Goal: Information Seeking & Learning: Find specific fact

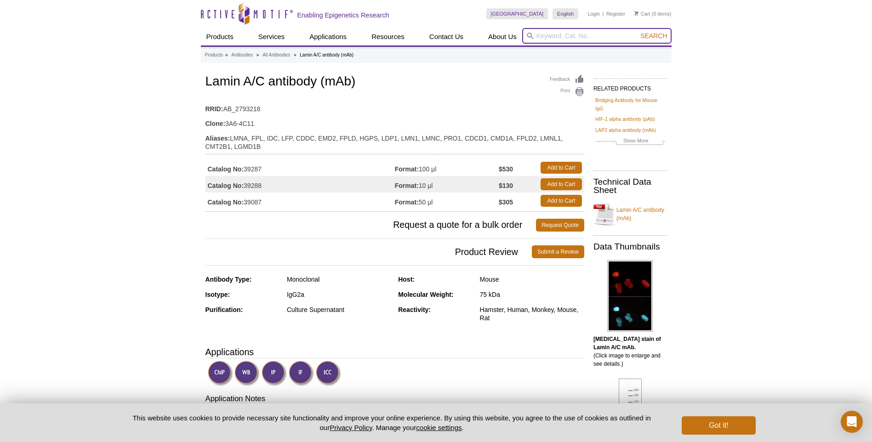
click at [575, 35] on input "search" at bounding box center [596, 36] width 149 height 16
type input "RNA [PERSON_NAME]"
click at [637, 32] on button "Search" at bounding box center [653, 36] width 32 height 8
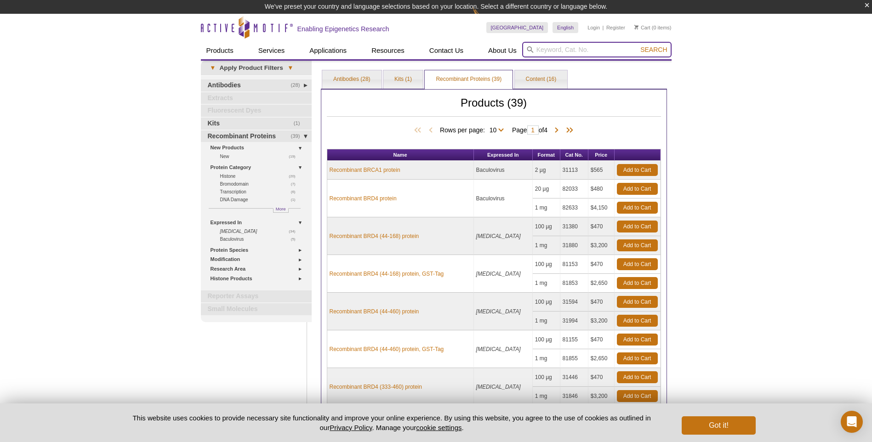
click at [580, 48] on input "search" at bounding box center [596, 50] width 149 height 16
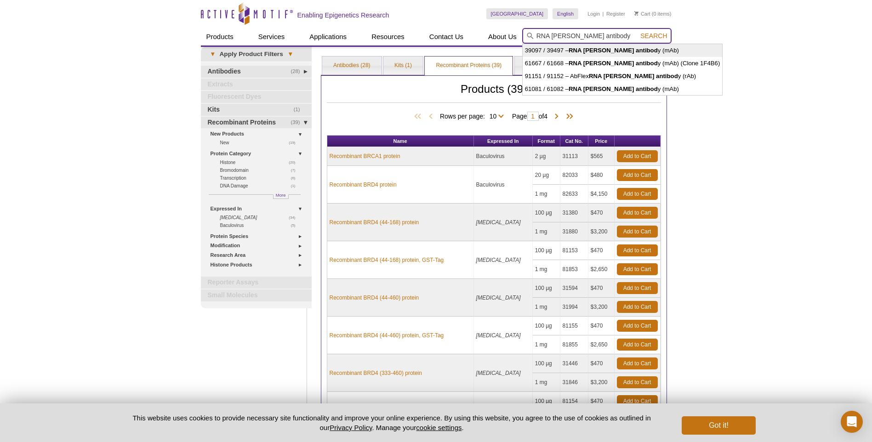
type input "39097 / 39497 – RNA pol II antibody (mAb)"
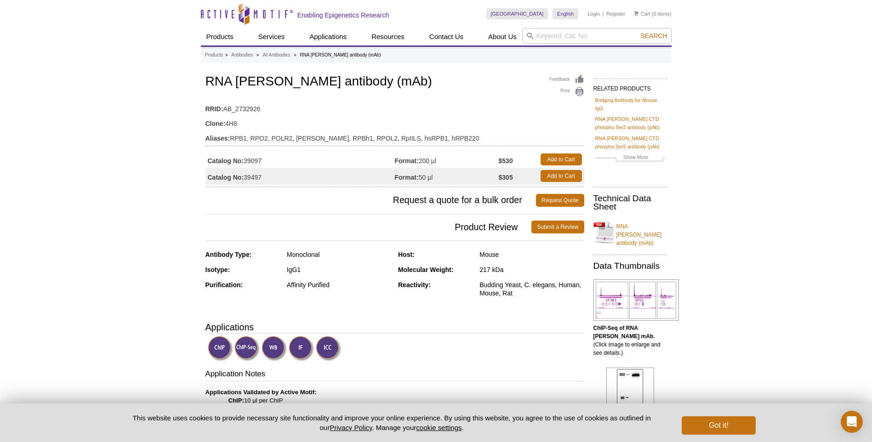
scroll to position [92, 0]
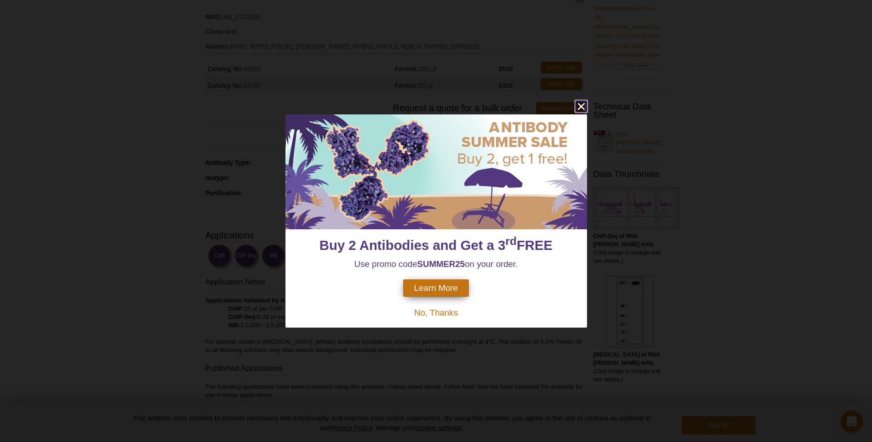
click at [582, 105] on icon "close" at bounding box center [580, 106] width 7 height 7
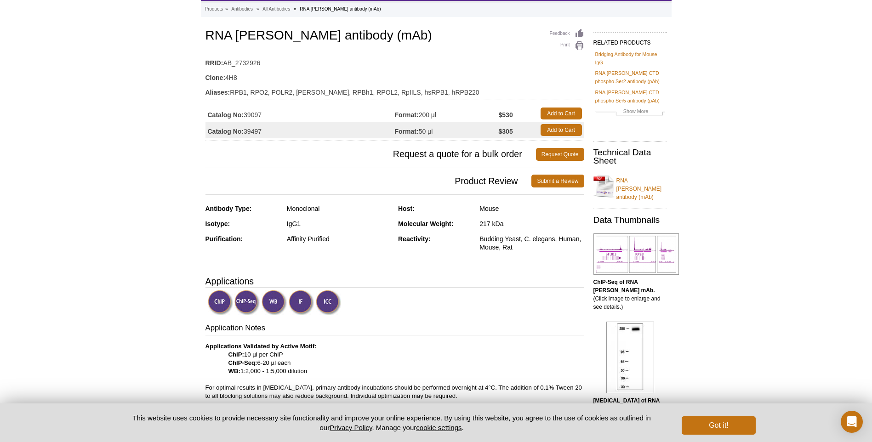
scroll to position [0, 0]
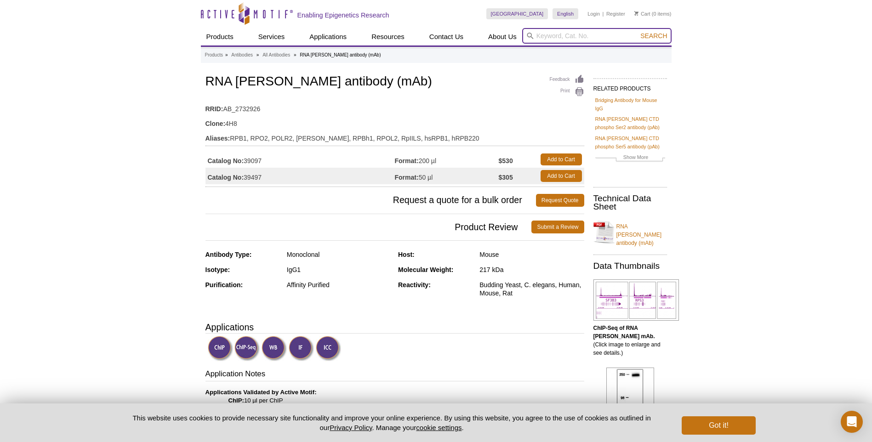
click at [544, 34] on input "search" at bounding box center [596, 36] width 149 height 16
type input "lamin A?c"
click at [637, 32] on button "Search" at bounding box center [653, 36] width 32 height 8
drag, startPoint x: 561, startPoint y: 29, endPoint x: 570, endPoint y: 39, distance: 13.3
click at [569, 39] on input "lamin A?c" at bounding box center [596, 36] width 149 height 16
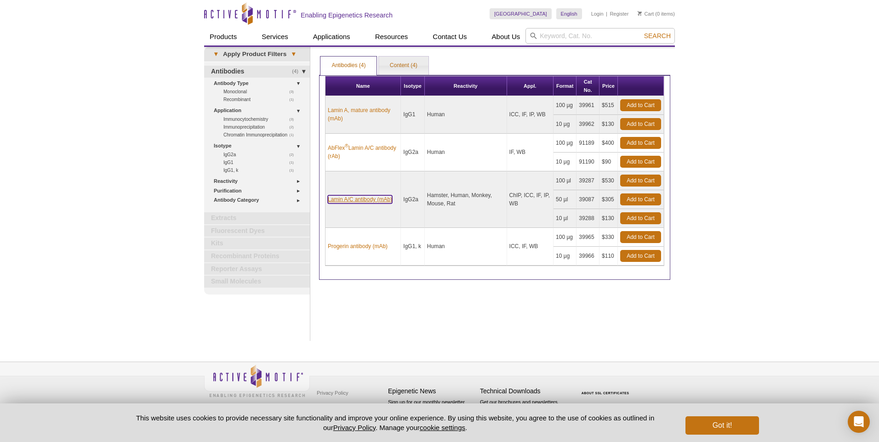
click at [351, 200] on link "Lamin A/C antibody (mAb)" at bounding box center [360, 199] width 64 height 8
click at [359, 201] on link "Lamin A/C antibody (mAb)" at bounding box center [360, 199] width 64 height 8
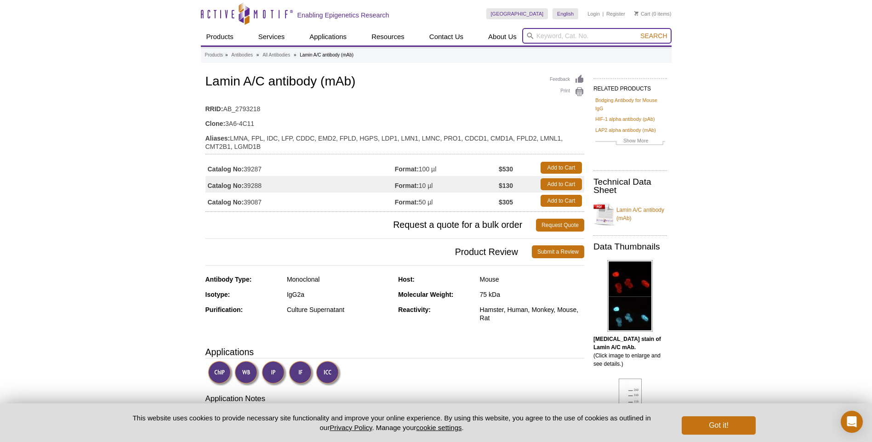
click at [555, 35] on input "search" at bounding box center [596, 36] width 149 height 16
type input "Histone H3"
click at [637, 32] on button "Search" at bounding box center [653, 36] width 32 height 8
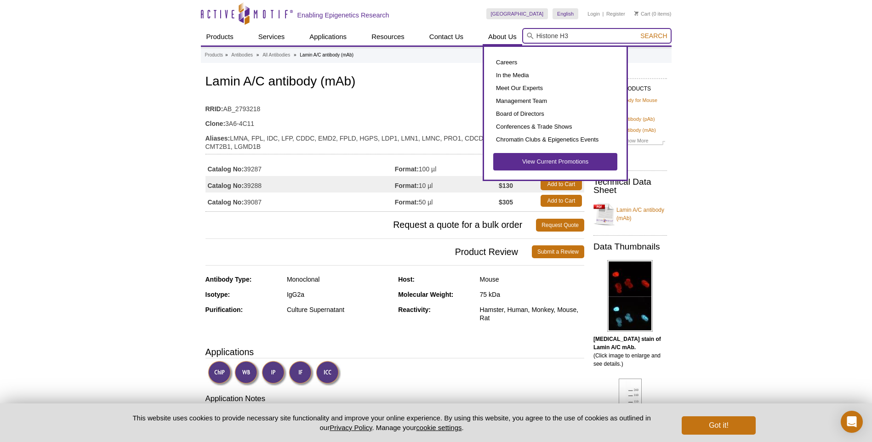
drag, startPoint x: 590, startPoint y: 34, endPoint x: 497, endPoint y: 38, distance: 92.4
click at [497, 38] on div "Products ChIP Assays ChIP Accessory Products ChIP Kits ChIP-Validated Antibodie…" at bounding box center [436, 36] width 471 height 17
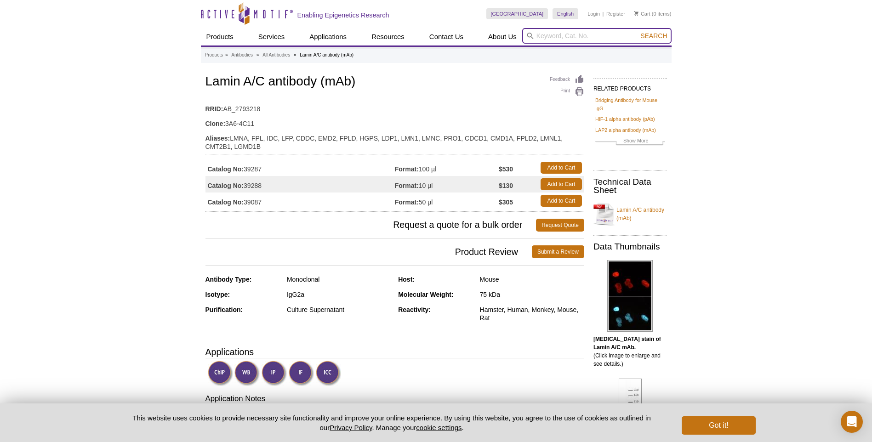
click at [568, 33] on input "search" at bounding box center [596, 36] width 149 height 16
click at [565, 35] on input "search" at bounding box center [596, 36] width 149 height 16
type input "39528"
click at [637, 32] on button "Search" at bounding box center [653, 36] width 32 height 8
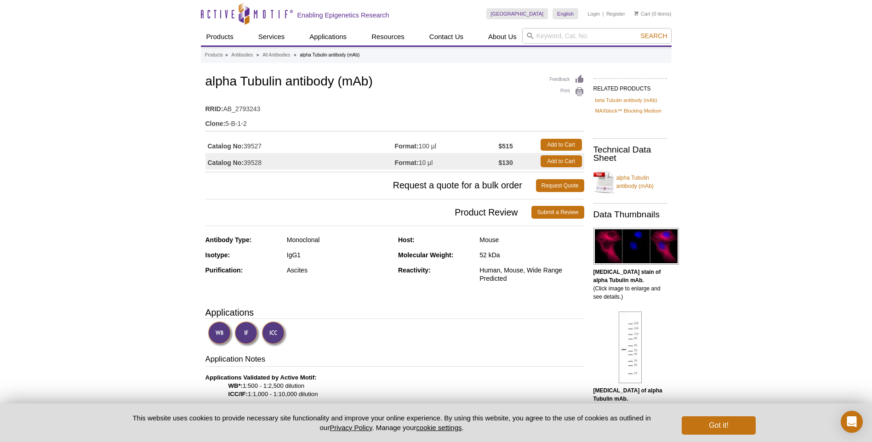
scroll to position [46, 0]
